Goal: Information Seeking & Learning: Learn about a topic

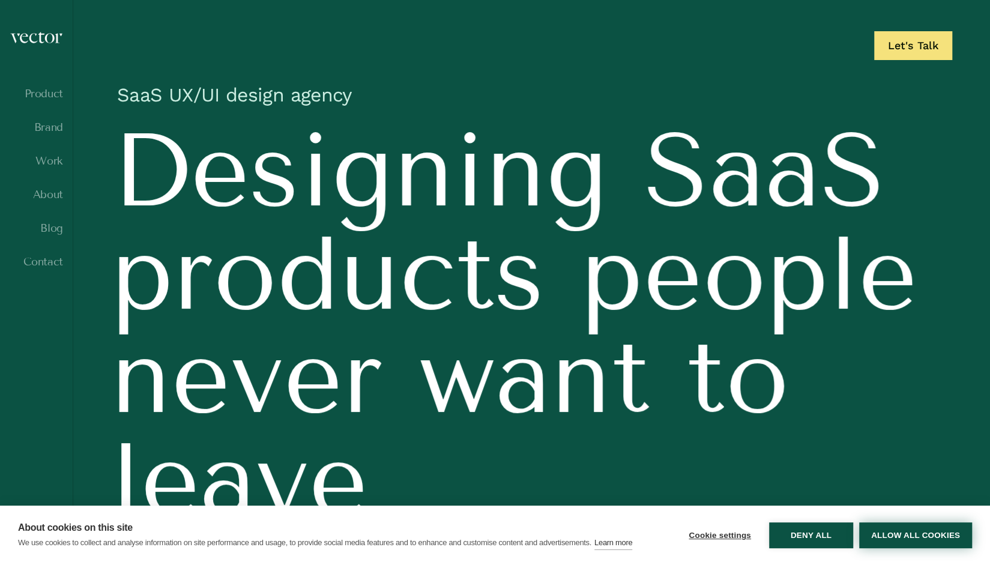
click at [912, 541] on button "Allow all cookies" at bounding box center [915, 535] width 113 height 26
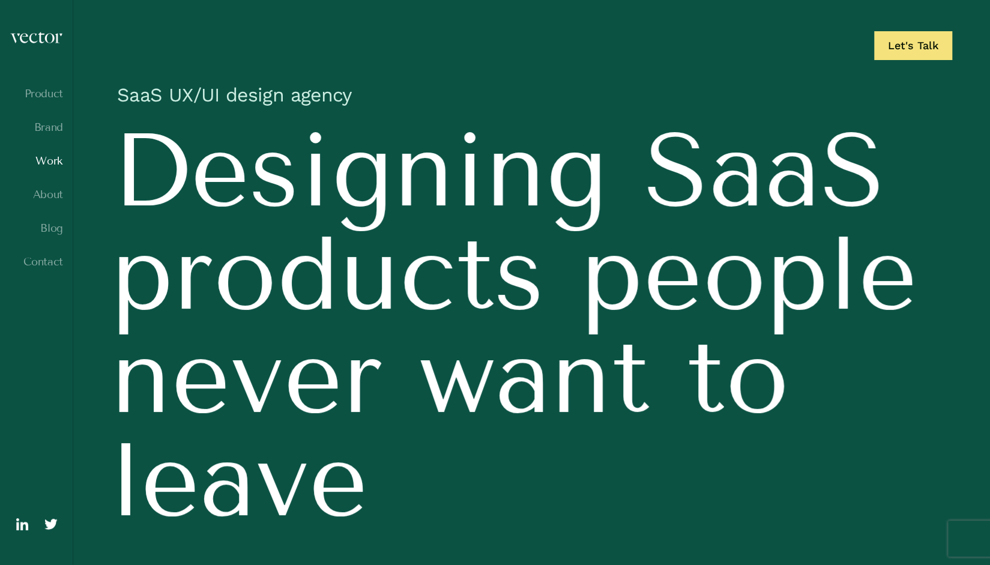
click at [55, 165] on link "Work" at bounding box center [36, 161] width 53 height 12
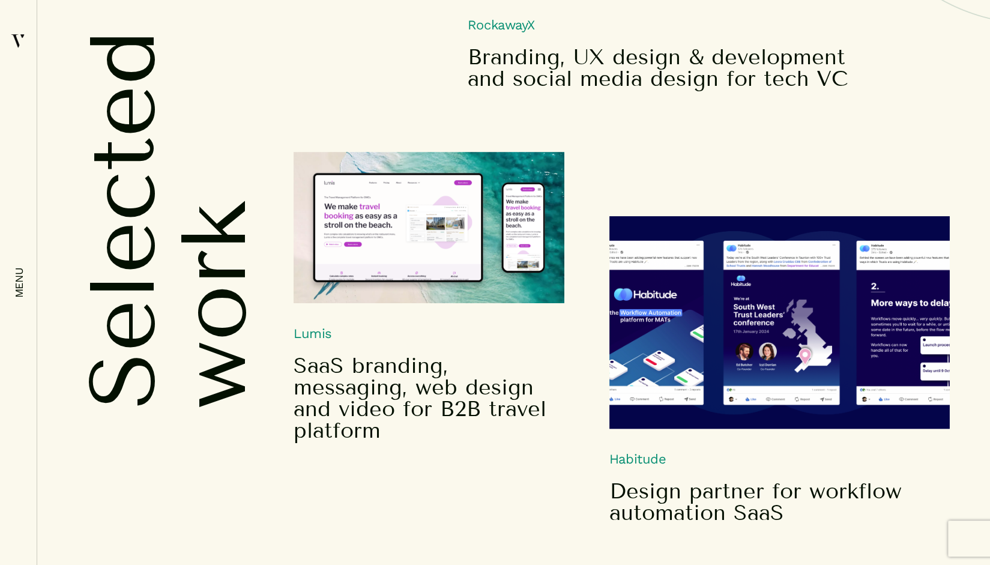
scroll to position [540, 0]
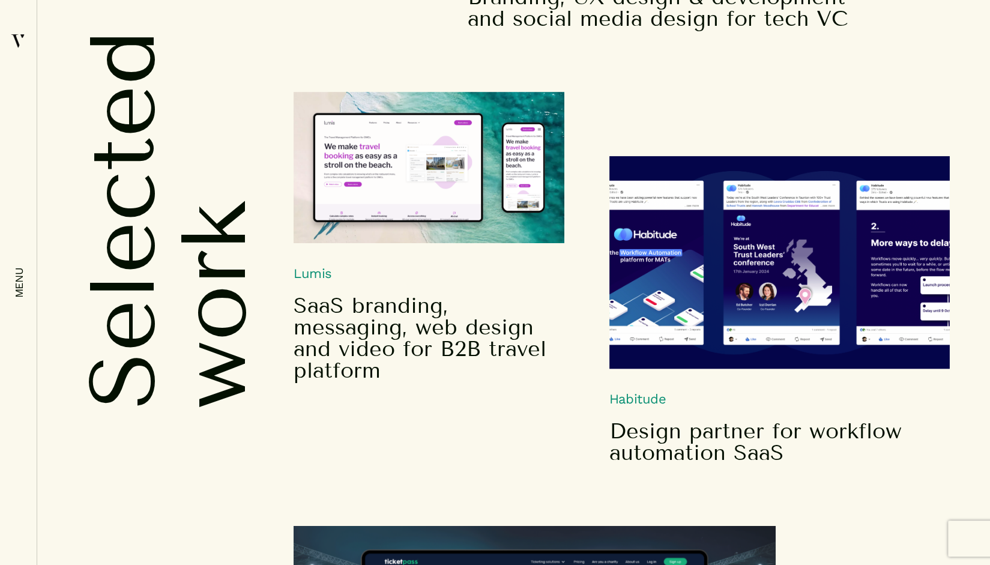
click at [317, 268] on div "Habitude Design partner for workflow automation SaaS" at bounding box center [621, 310] width 656 height 308
click at [399, 202] on img at bounding box center [428, 167] width 271 height 151
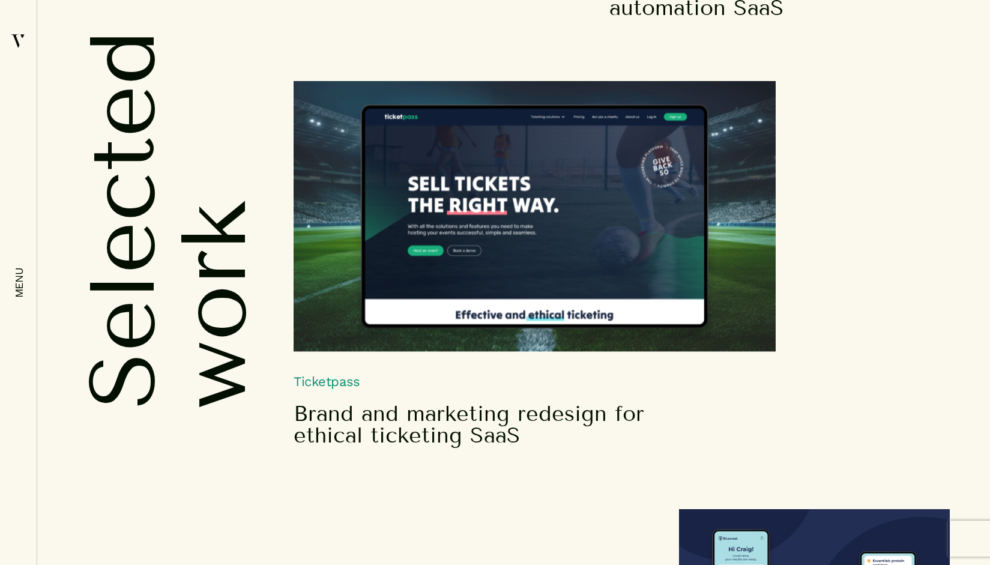
scroll to position [1080, 0]
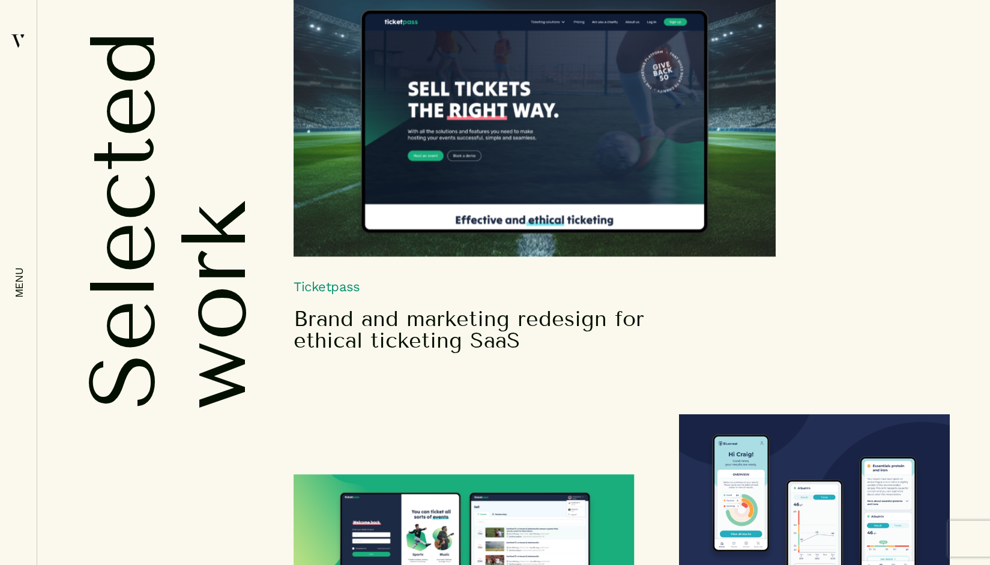
click at [427, 329] on h5 "Brand and marketing redesign for ethical ticketing SaaS" at bounding box center [495, 329] width 404 height 43
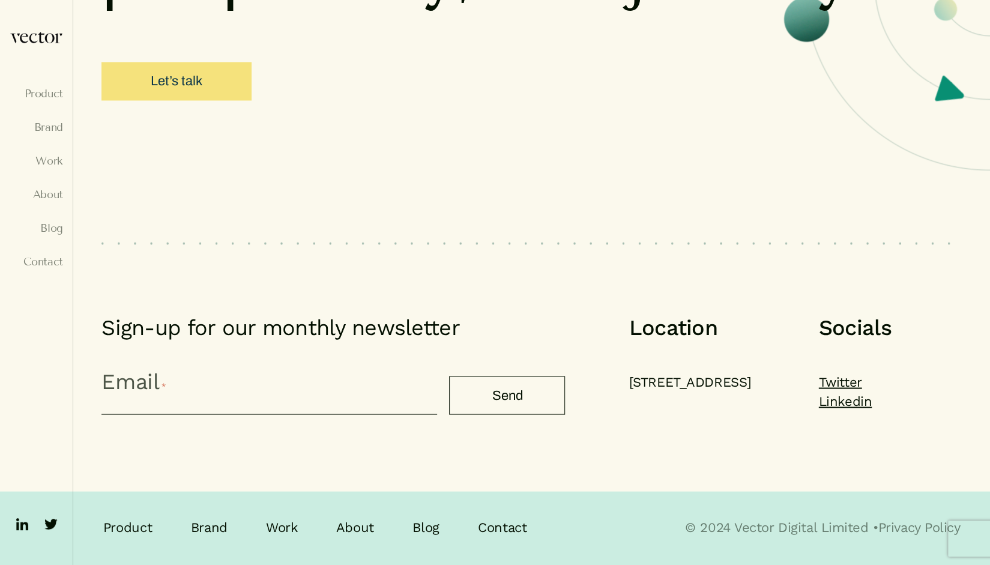
scroll to position [10501, 0]
